Goal: Check status: Check status

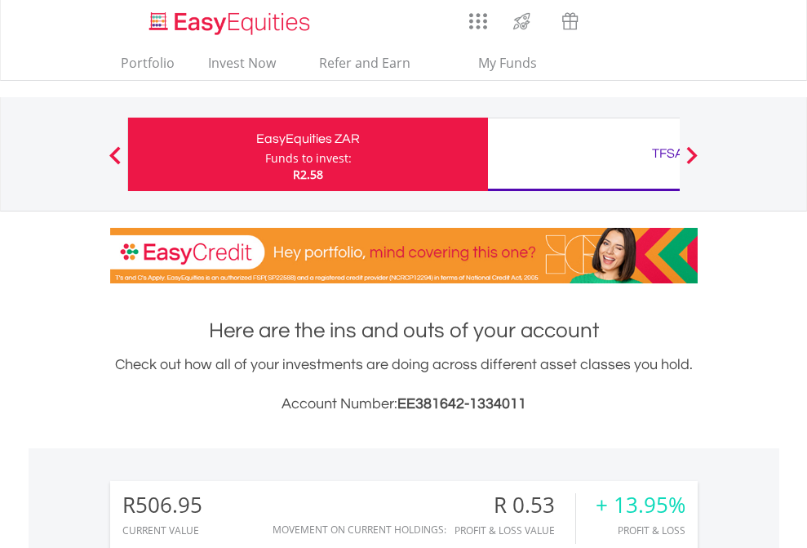
scroll to position [157, 256]
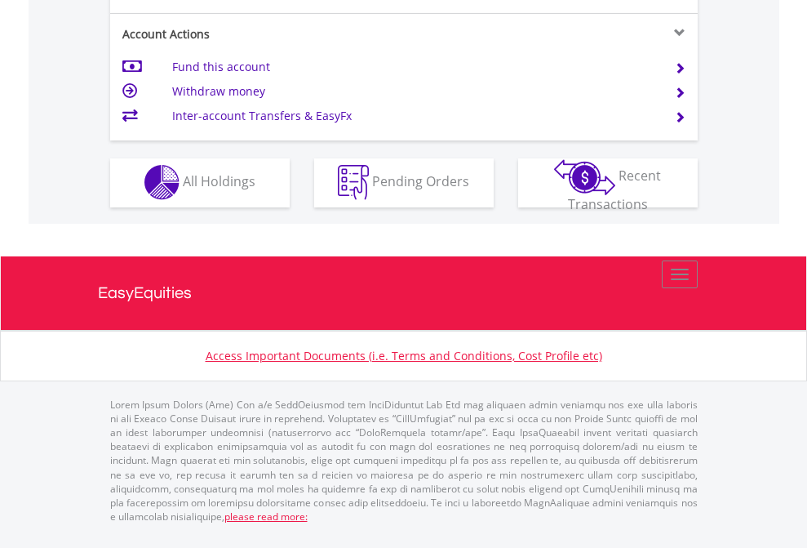
scroll to position [1526, 0]
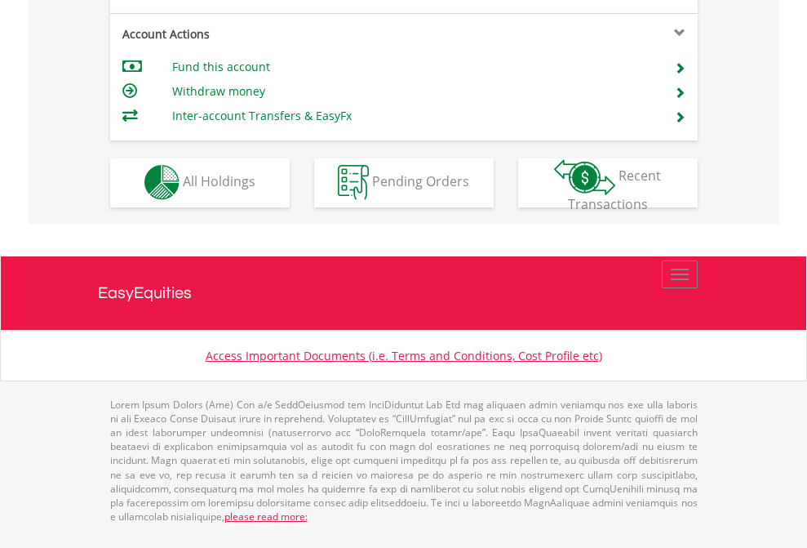
scroll to position [1392, 0]
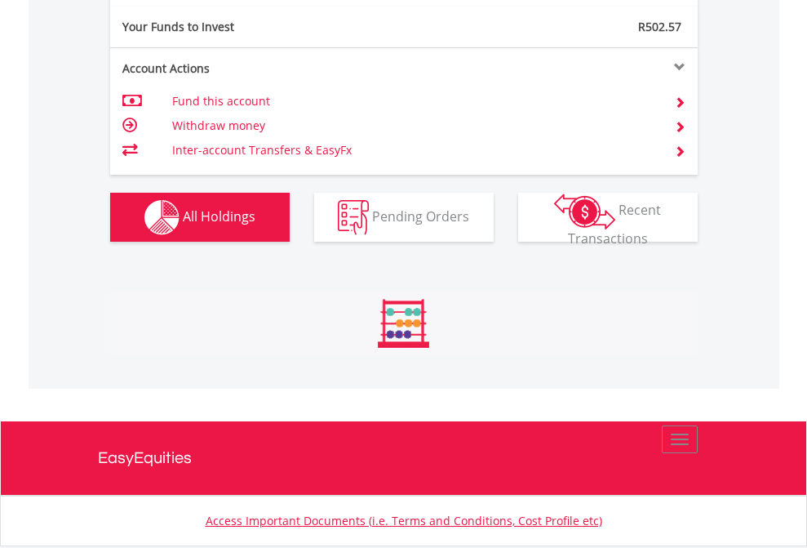
scroll to position [157, 256]
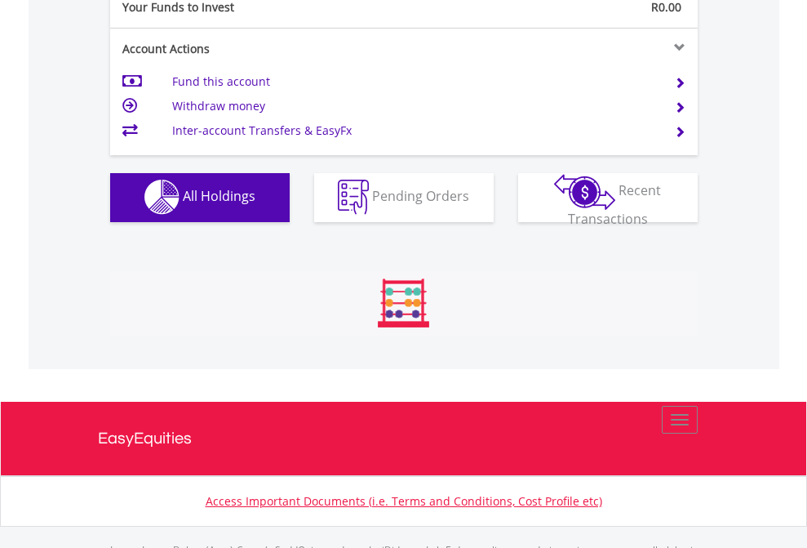
scroll to position [1616, 0]
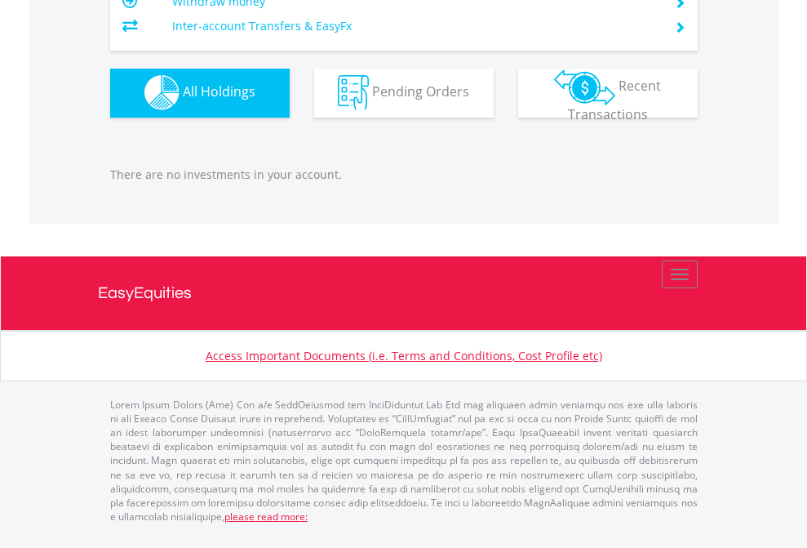
scroll to position [157, 256]
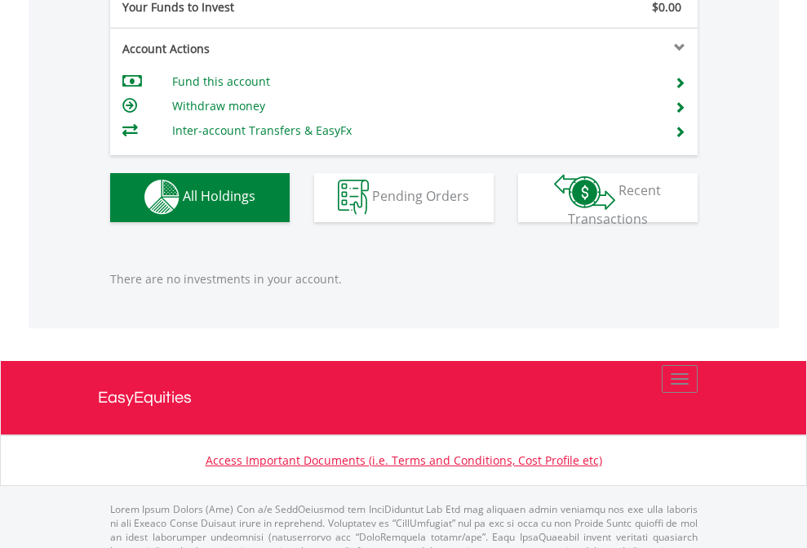
scroll to position [1616, 0]
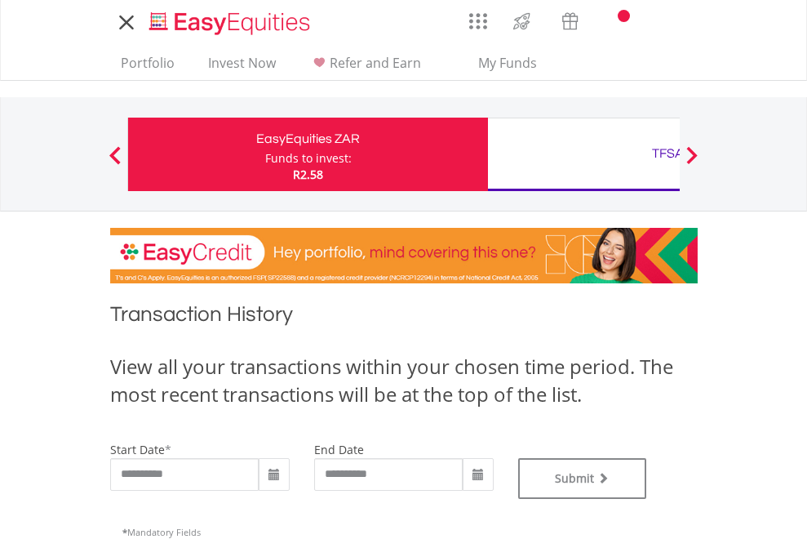
type input "**********"
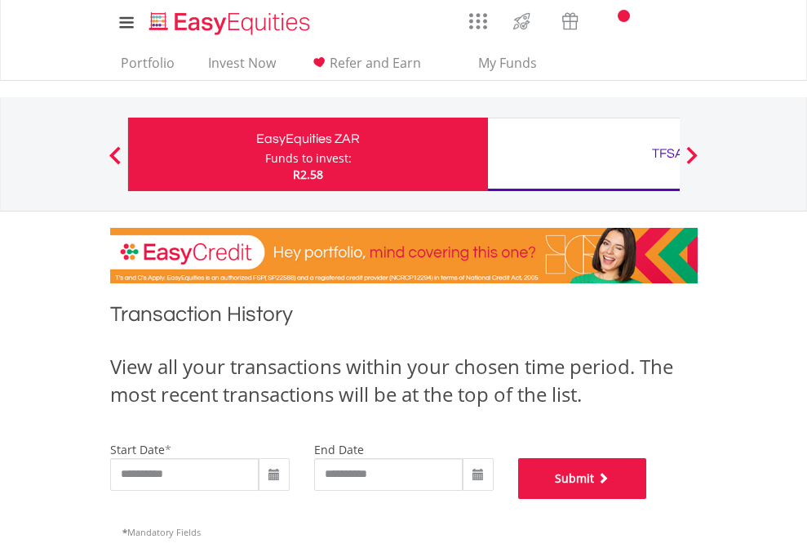
click at [647, 499] on button "Submit" at bounding box center [582, 478] width 129 height 41
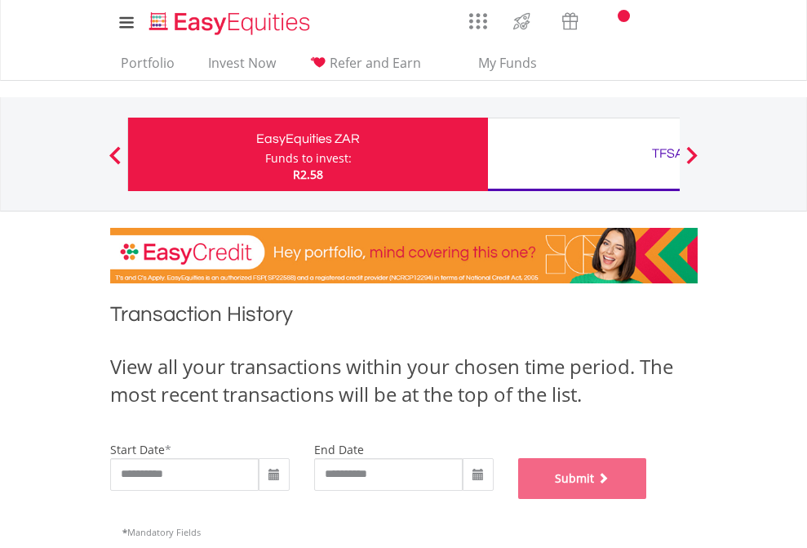
scroll to position [662, 0]
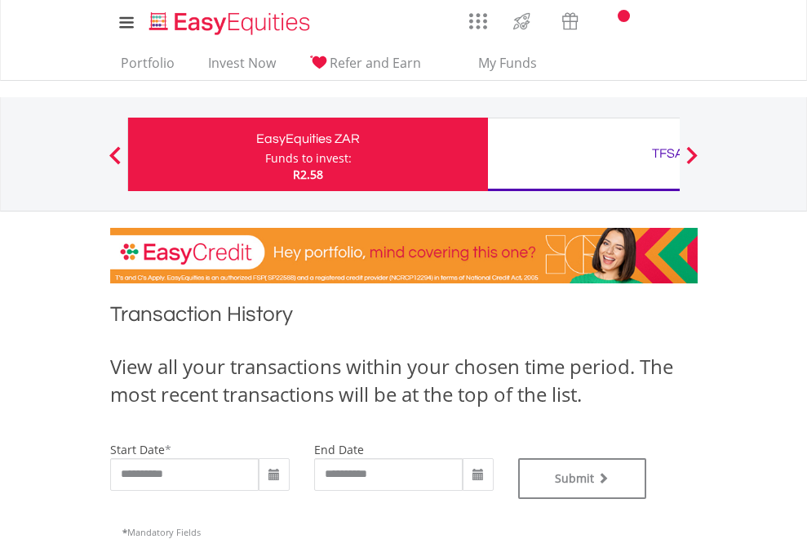
click at [584, 154] on div "TFSA" at bounding box center [668, 153] width 340 height 23
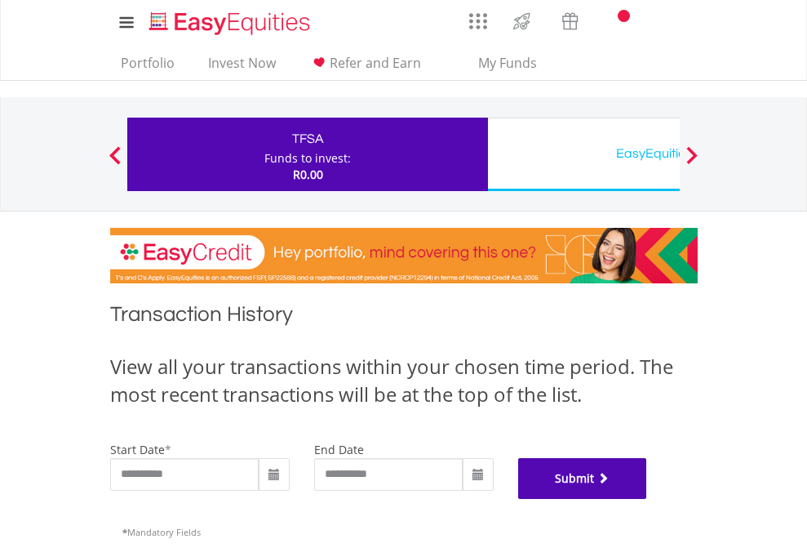
click at [647, 499] on button "Submit" at bounding box center [582, 478] width 129 height 41
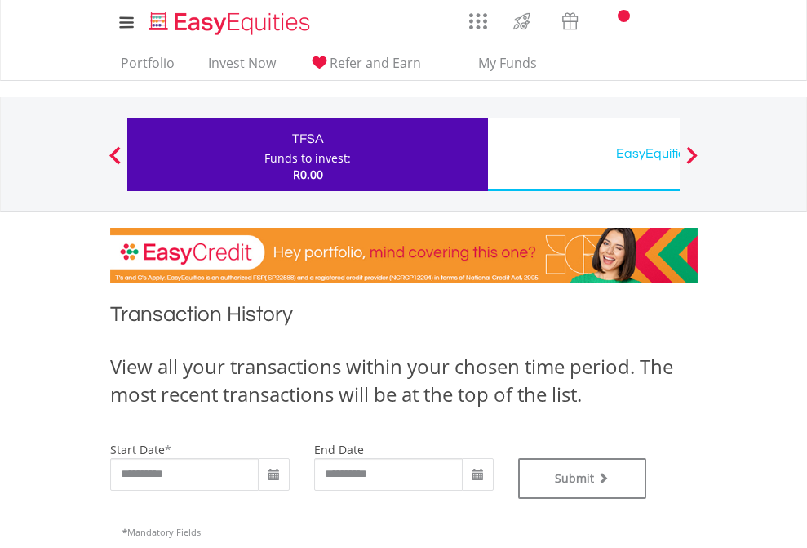
click at [584, 154] on div "EasyEquities USD" at bounding box center [668, 153] width 340 height 23
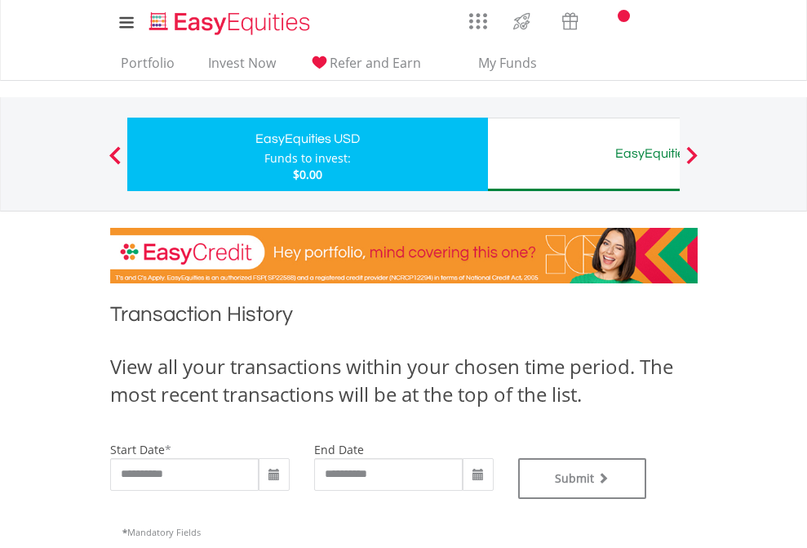
type input "**********"
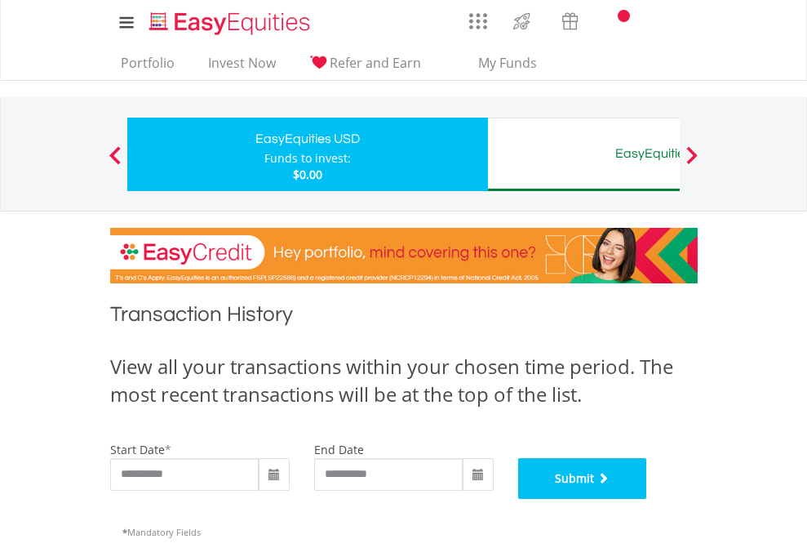
click at [647, 499] on button "Submit" at bounding box center [582, 478] width 129 height 41
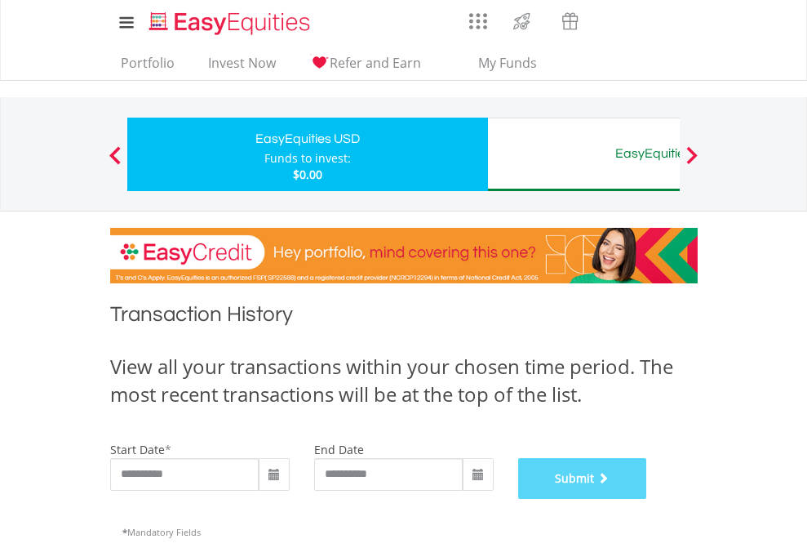
scroll to position [662, 0]
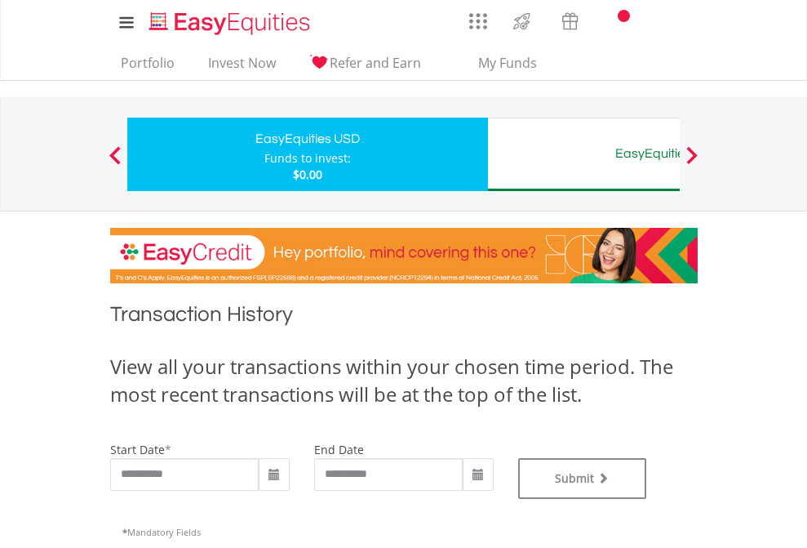
click at [584, 154] on div "EasyEquities AUD" at bounding box center [668, 153] width 340 height 23
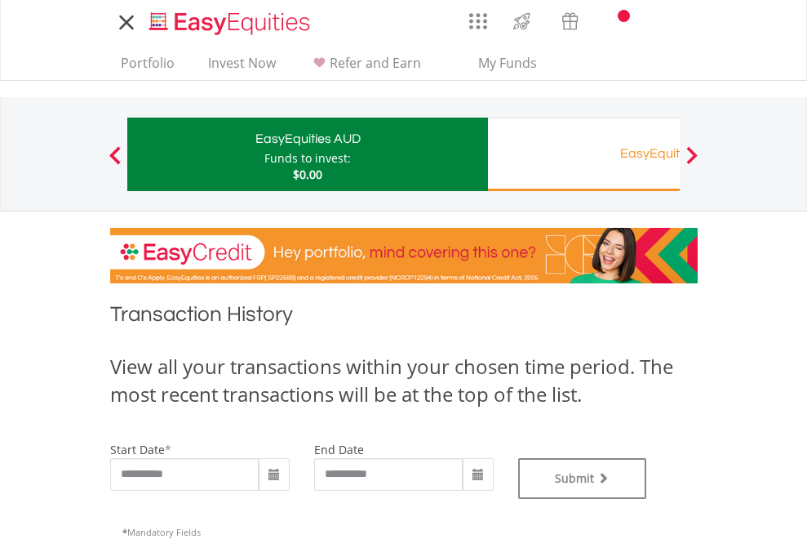
type input "**********"
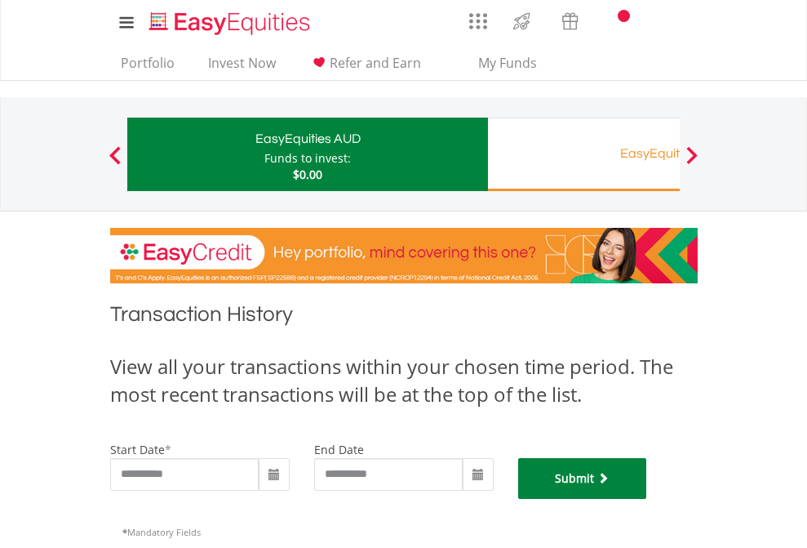
click at [647, 499] on button "Submit" at bounding box center [582, 478] width 129 height 41
